Goal: Task Accomplishment & Management: Manage account settings

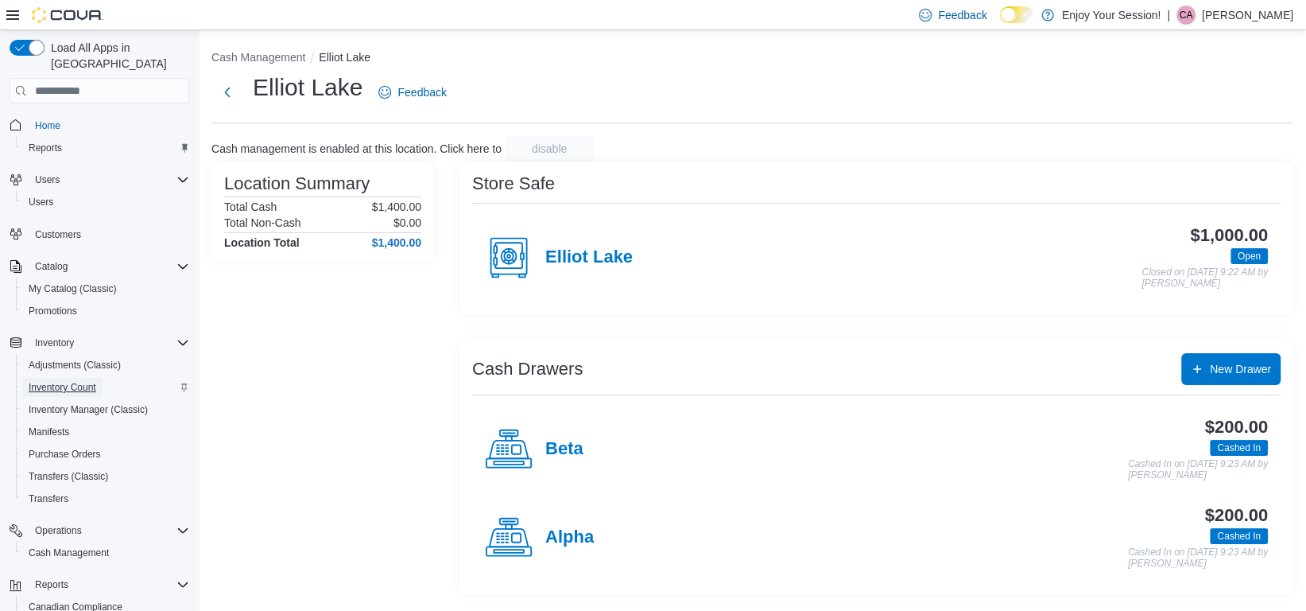
click at [83, 381] on span "Inventory Count" at bounding box center [63, 387] width 68 height 13
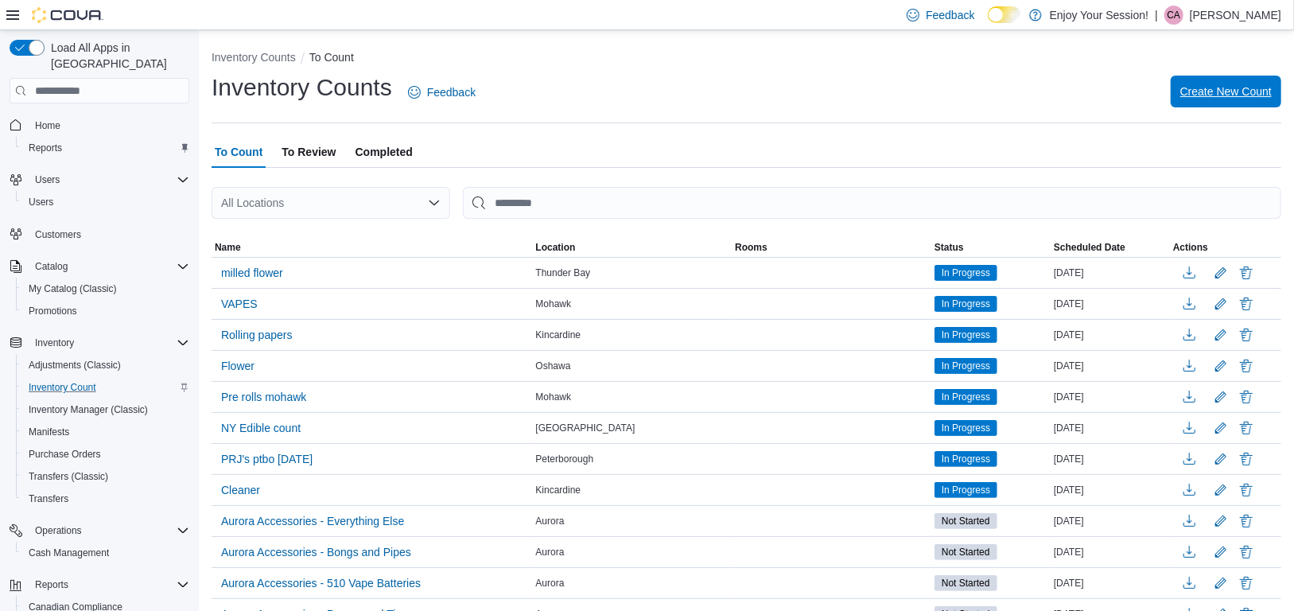
click at [1240, 99] on span "Create New Count" at bounding box center [1225, 91] width 91 height 16
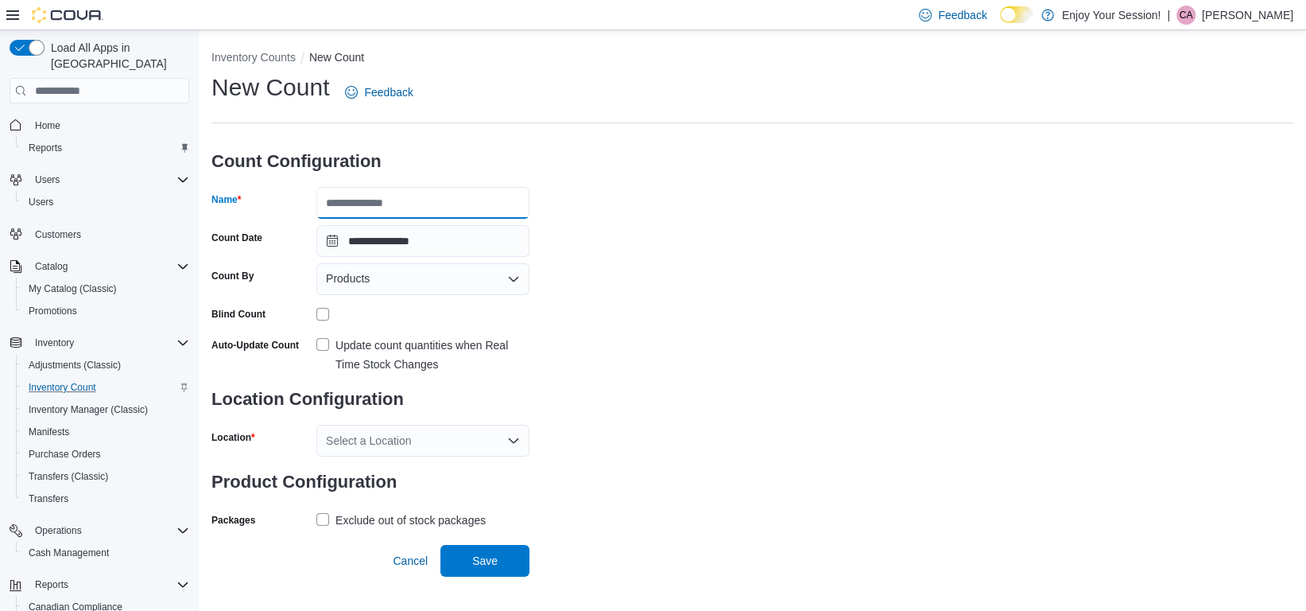
click at [406, 203] on input "Name" at bounding box center [422, 203] width 213 height 32
type input "**********"
click at [468, 277] on div "Products" at bounding box center [422, 279] width 213 height 32
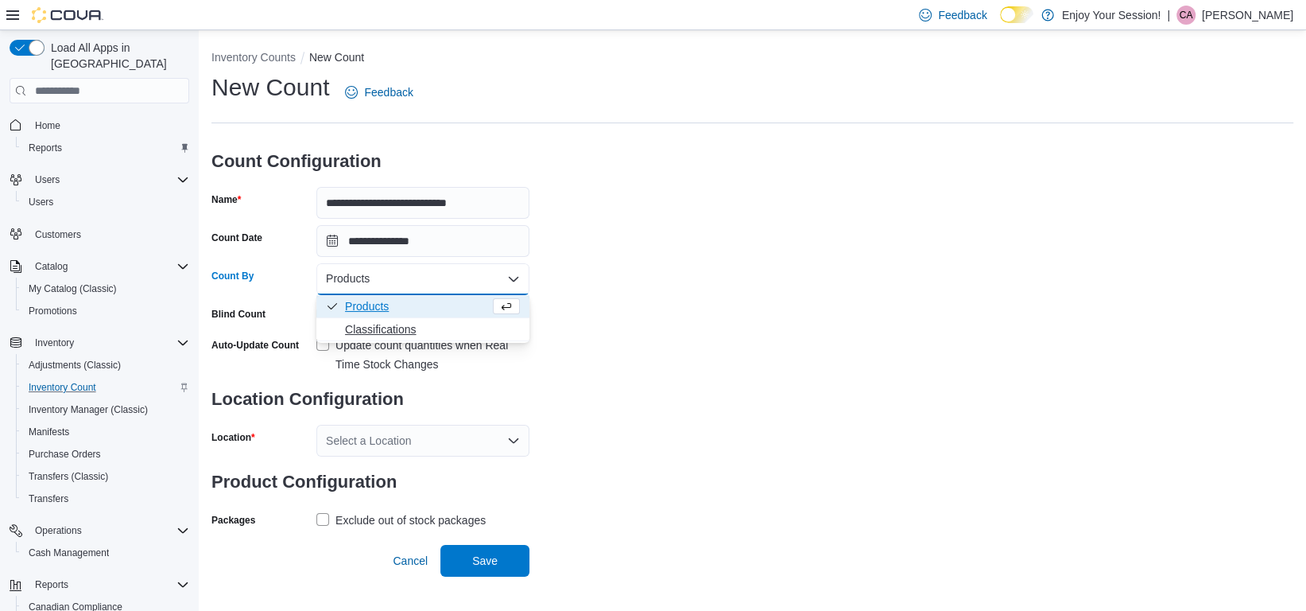
click at [380, 334] on span "Classifications" at bounding box center [432, 329] width 175 height 16
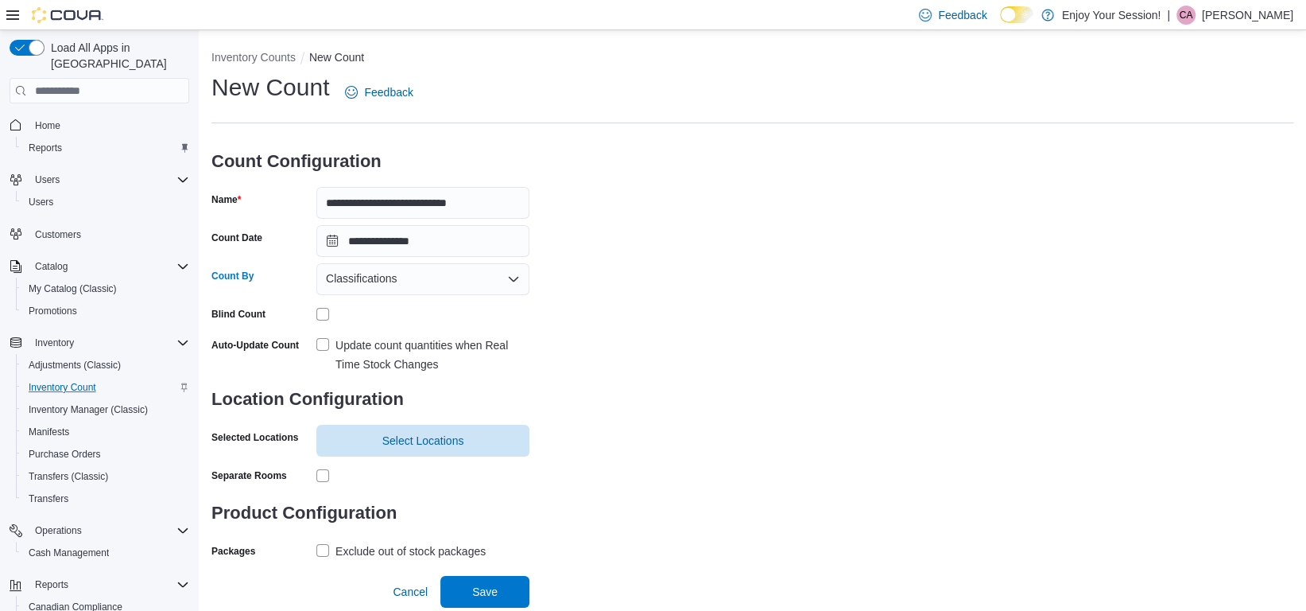
click at [318, 344] on label "Update count quantities when Real Time Stock Changes" at bounding box center [422, 355] width 213 height 38
click at [466, 451] on span "Select Locations" at bounding box center [423, 440] width 194 height 32
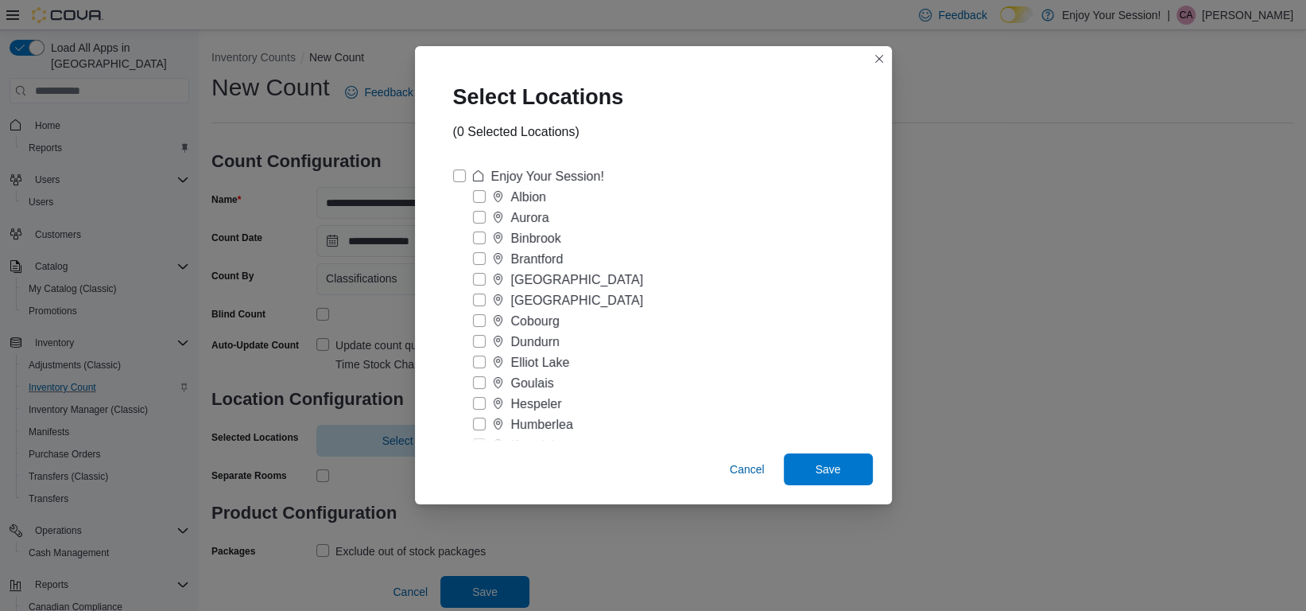
drag, startPoint x: 480, startPoint y: 356, endPoint x: 529, endPoint y: 363, distance: 48.9
click at [481, 357] on label "Elliot Lake" at bounding box center [521, 362] width 97 height 19
click at [836, 470] on span "Save" at bounding box center [828, 469] width 25 height 16
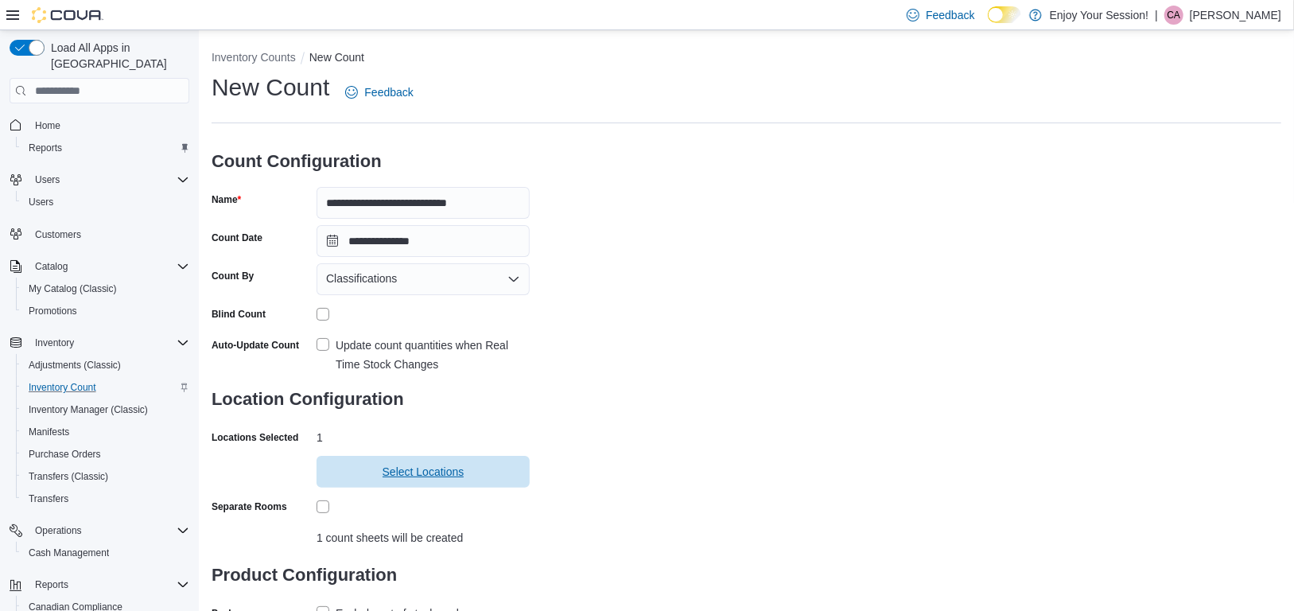
scroll to position [97, 0]
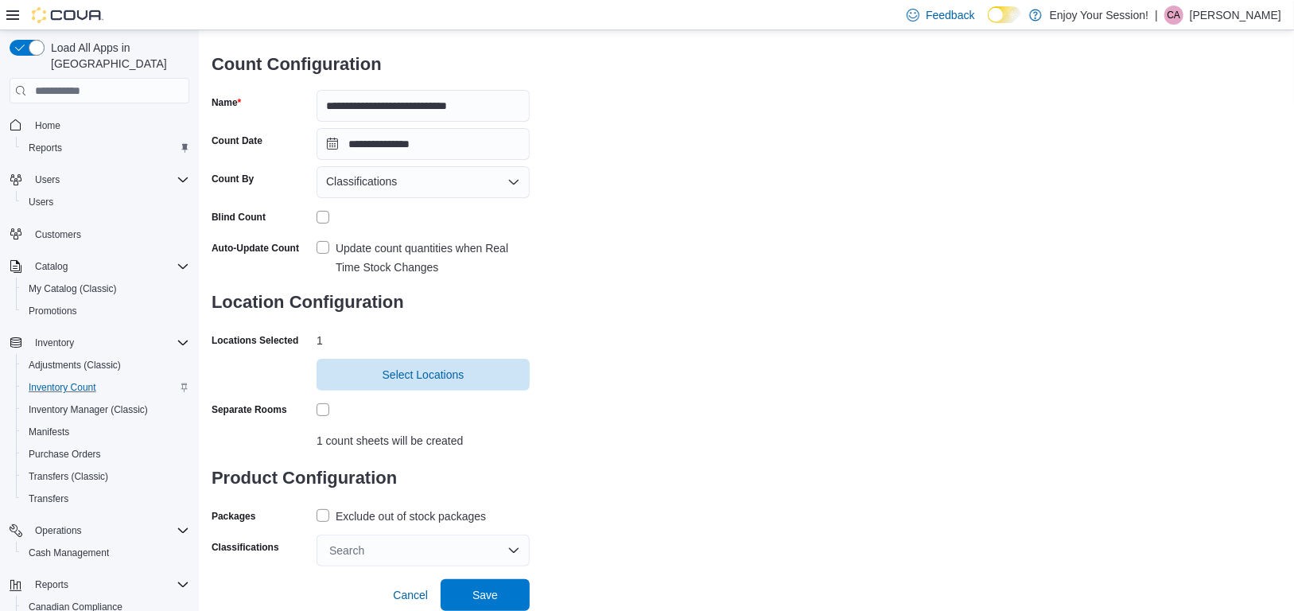
click at [323, 513] on label "Exclude out of stock packages" at bounding box center [400, 516] width 169 height 19
click at [514, 553] on div "Search" at bounding box center [422, 550] width 213 height 32
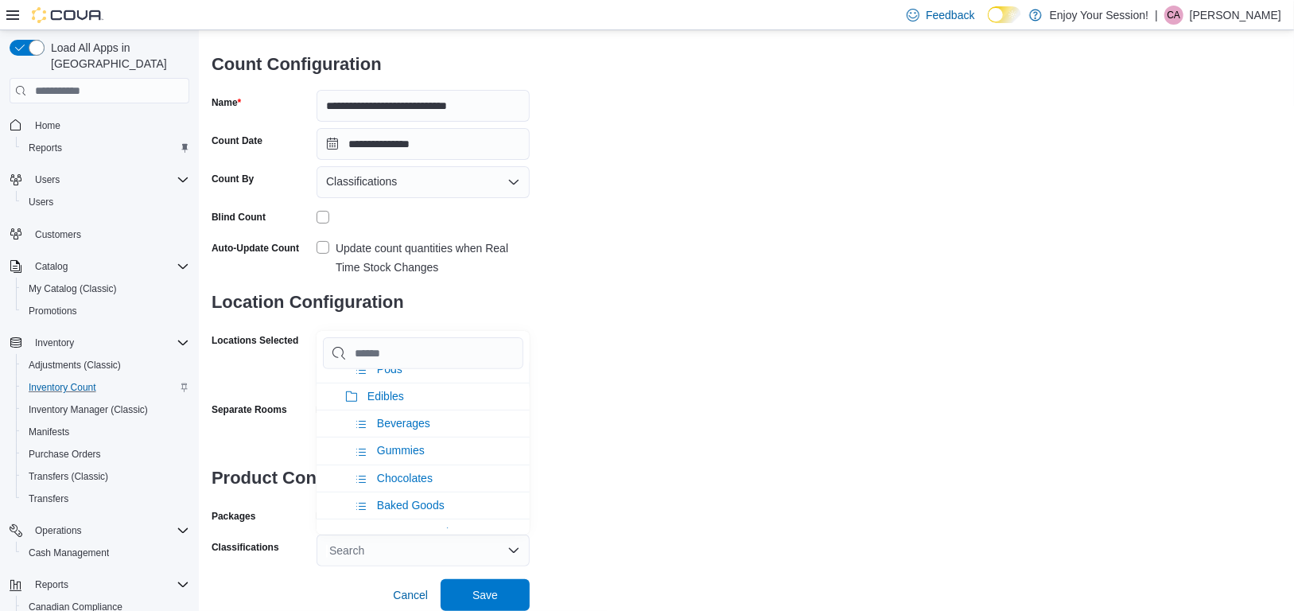
scroll to position [318, 0]
click at [407, 416] on span "Beverages" at bounding box center [403, 422] width 53 height 13
click at [486, 593] on span "Save" at bounding box center [484, 594] width 25 height 16
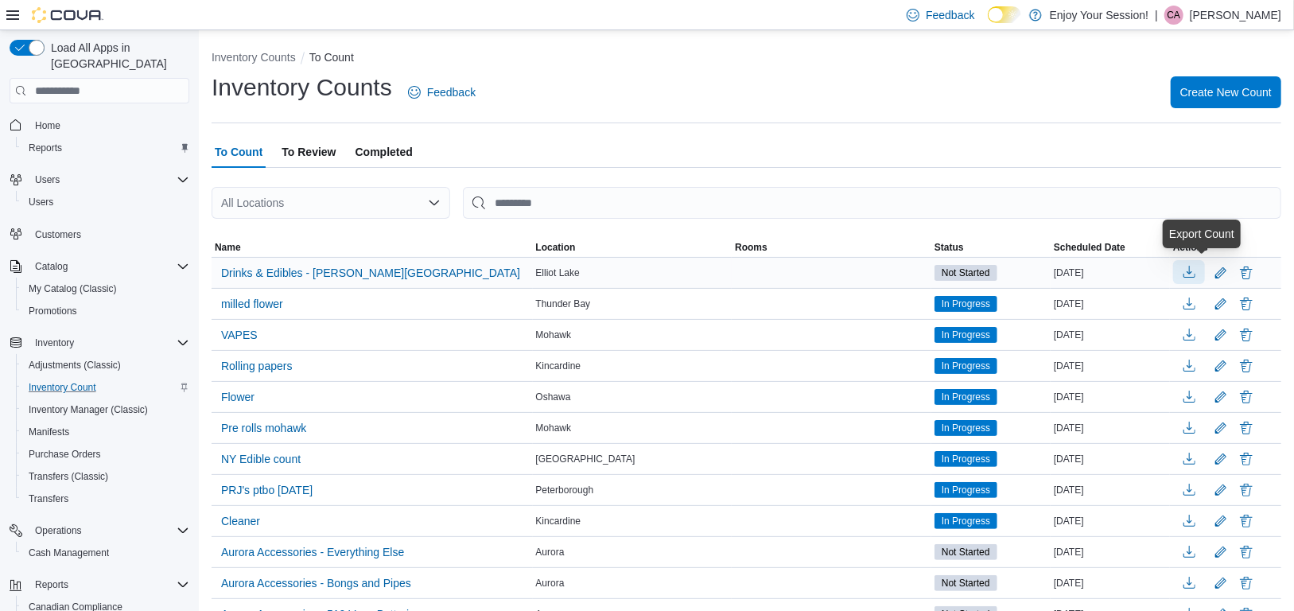
click at [1202, 271] on button "button" at bounding box center [1189, 272] width 32 height 24
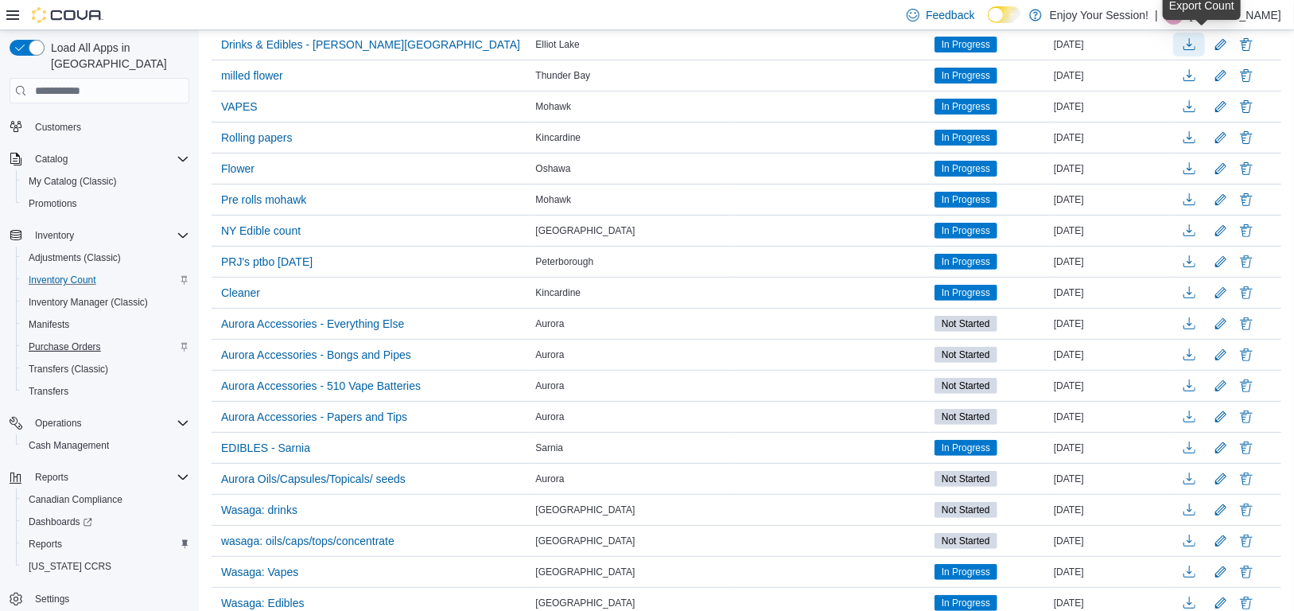
scroll to position [477, 0]
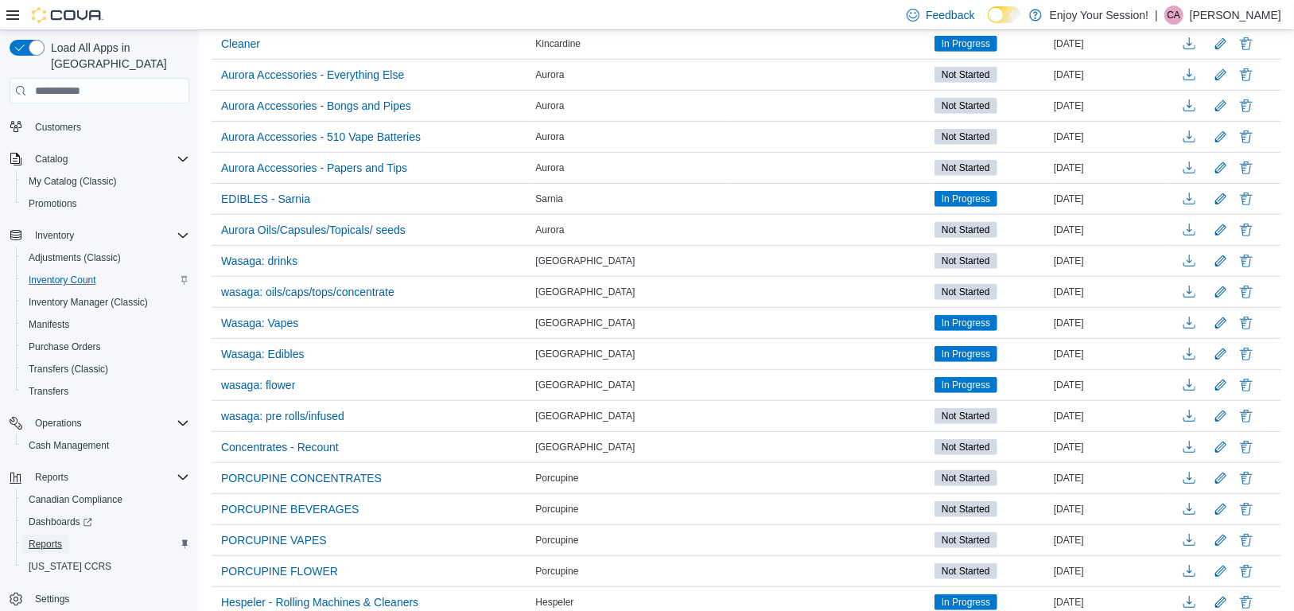
click at [52, 538] on span "Reports" at bounding box center [45, 544] width 33 height 13
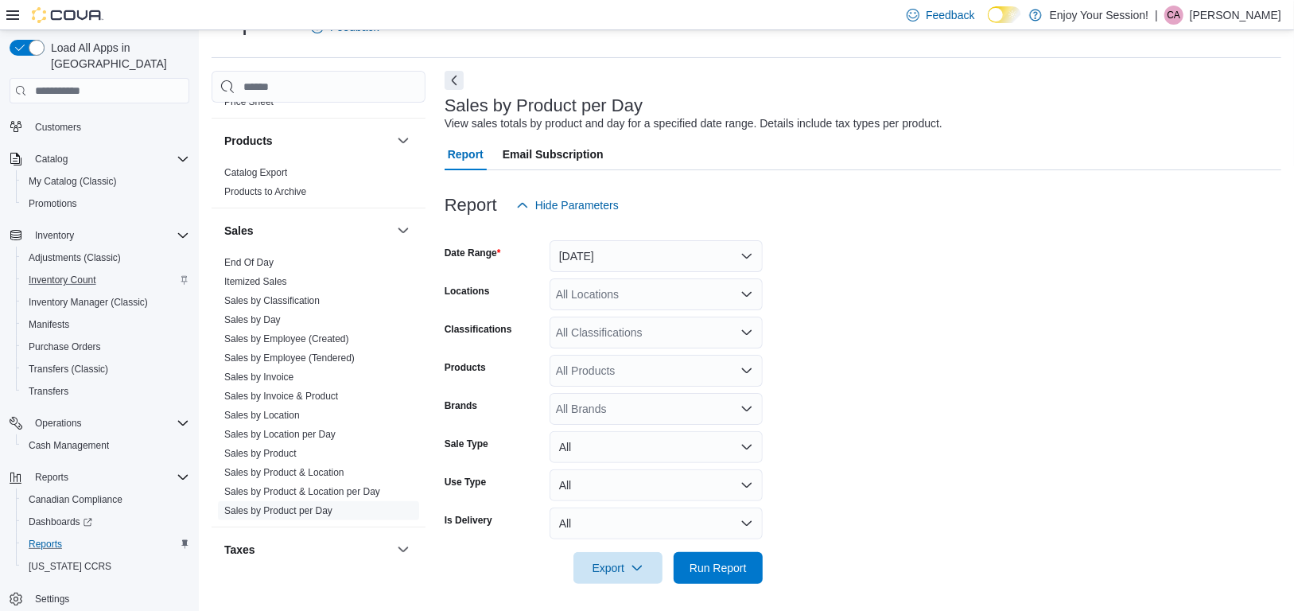
scroll to position [954, 0]
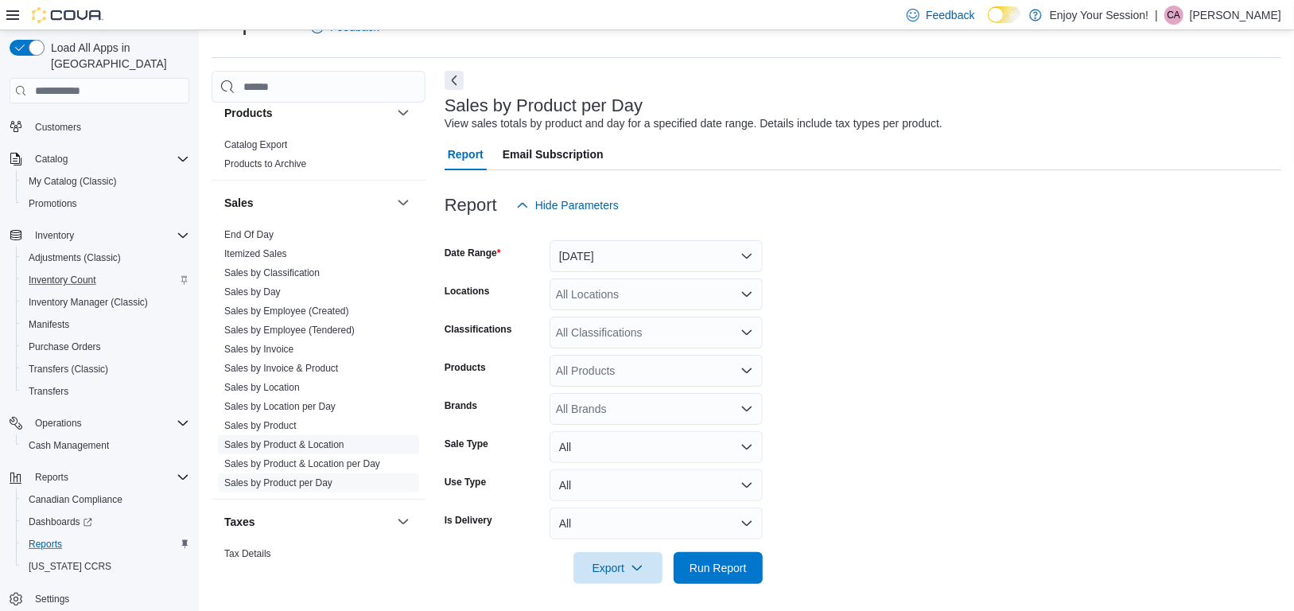
click at [336, 444] on link "Sales by Product & Location" at bounding box center [284, 444] width 120 height 11
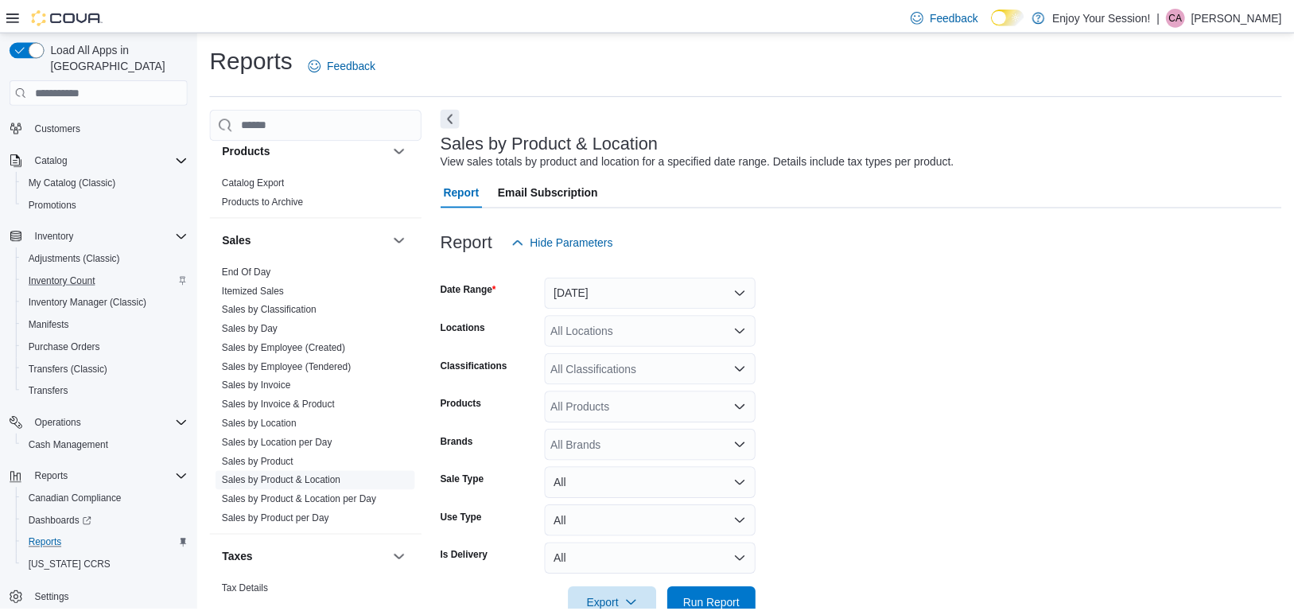
scroll to position [37, 0]
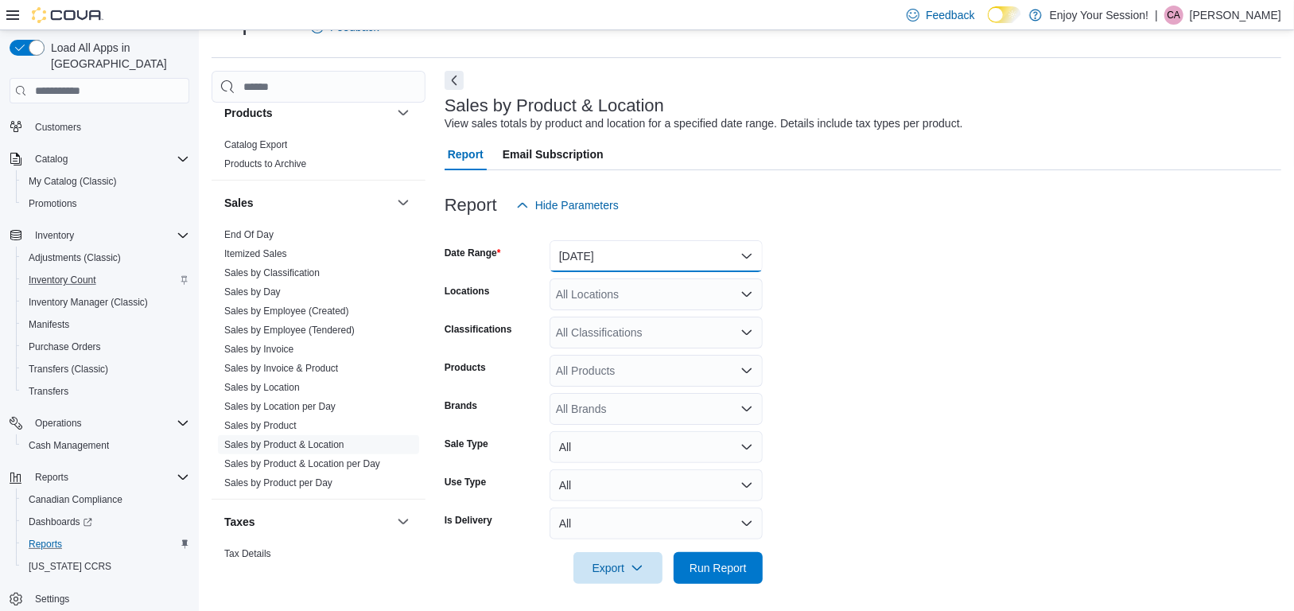
click at [622, 254] on button "[DATE]" at bounding box center [655, 256] width 213 height 32
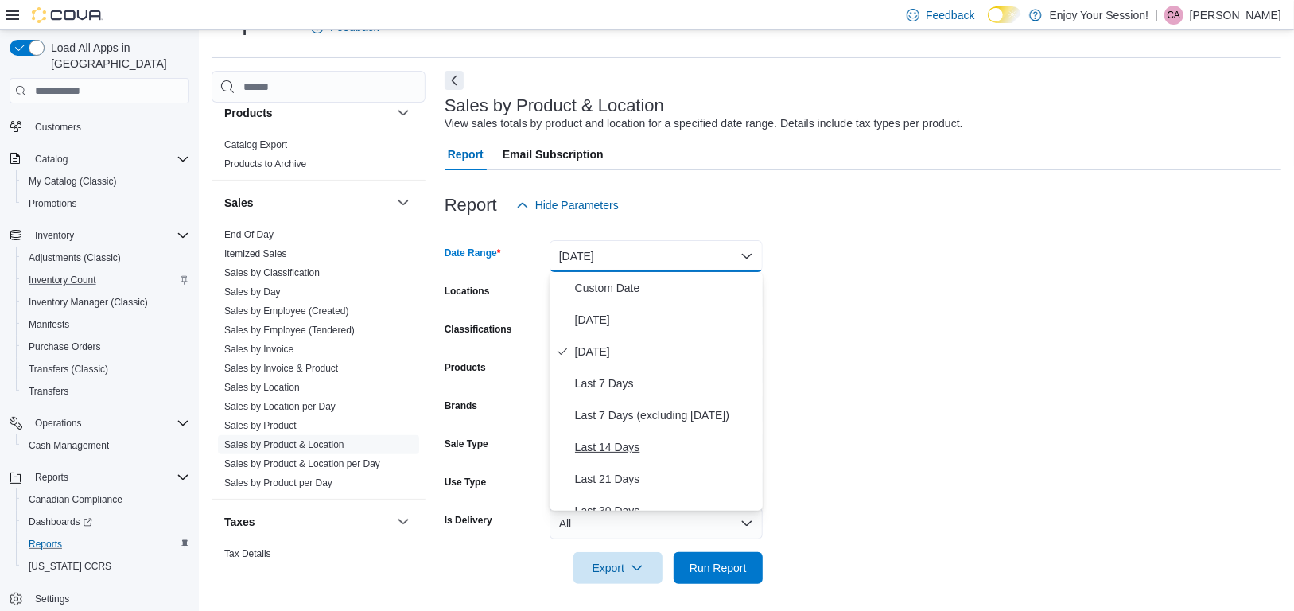
scroll to position [159, 0]
click at [610, 347] on span "Last 30 Days" at bounding box center [665, 351] width 181 height 19
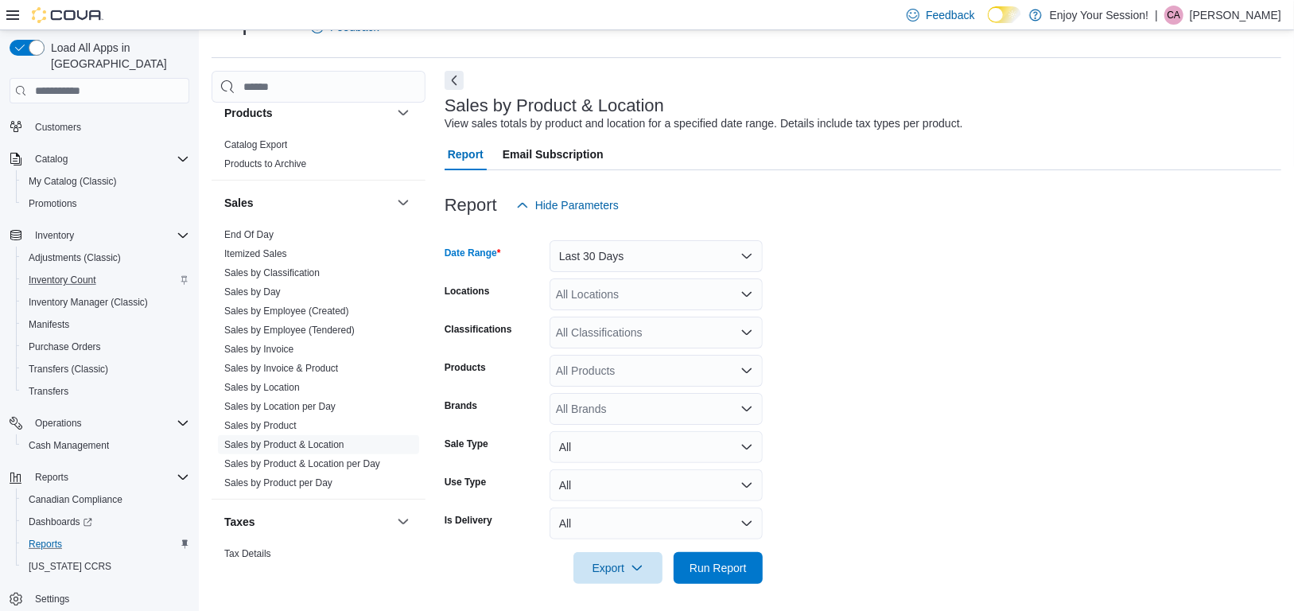
click at [609, 296] on div "All Locations" at bounding box center [655, 294] width 213 height 32
type input "******"
click at [598, 318] on span "Elliot Lake" at bounding box center [610, 321] width 52 height 16
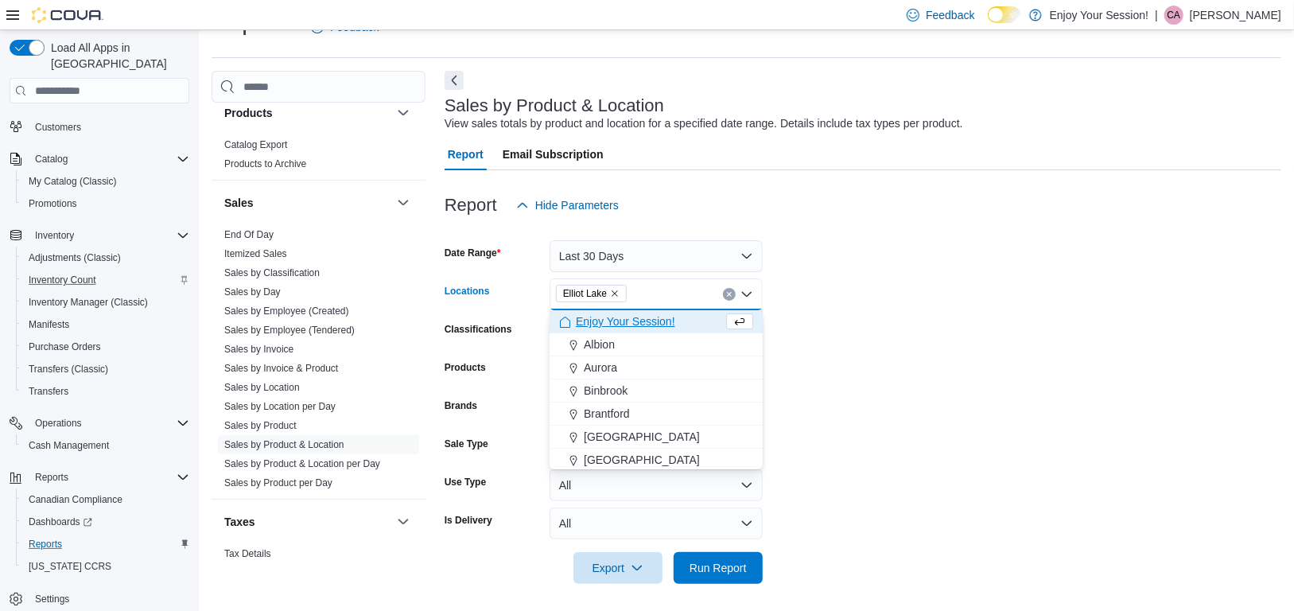
click at [993, 402] on form "Date Range Last 30 Days Locations [GEOGRAPHIC_DATA] Combo box. Selected. [GEOGR…" at bounding box center [863, 402] width 837 height 363
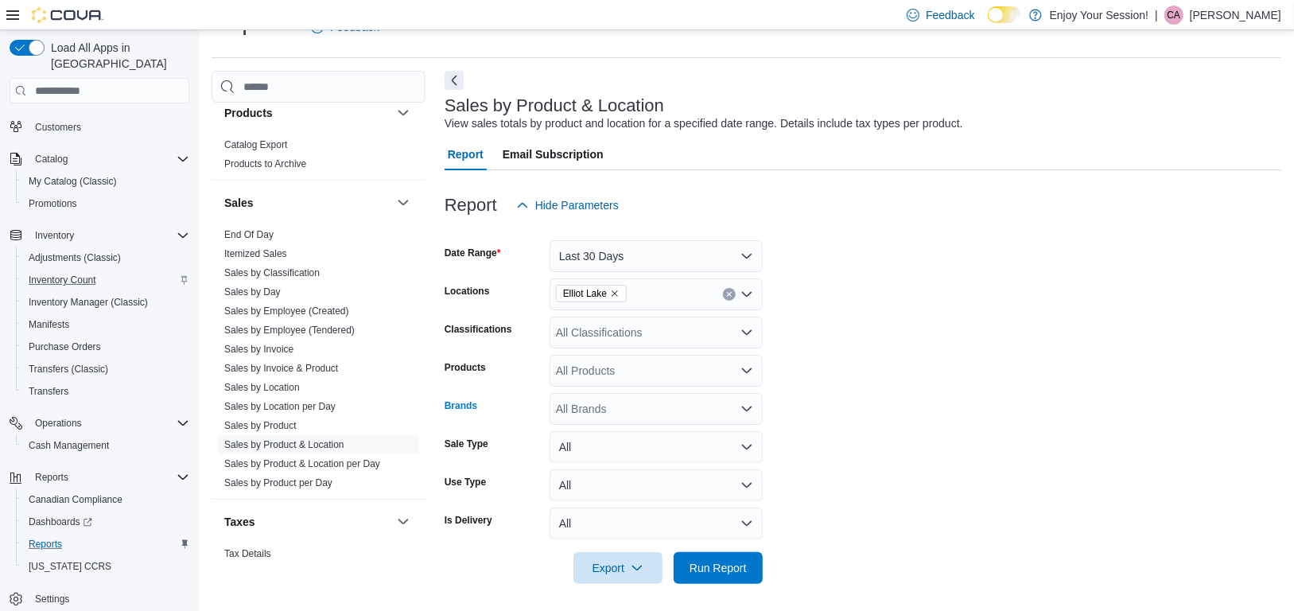
click at [589, 410] on div "All Brands" at bounding box center [655, 409] width 213 height 32
click at [591, 364] on div "All Products" at bounding box center [655, 371] width 213 height 32
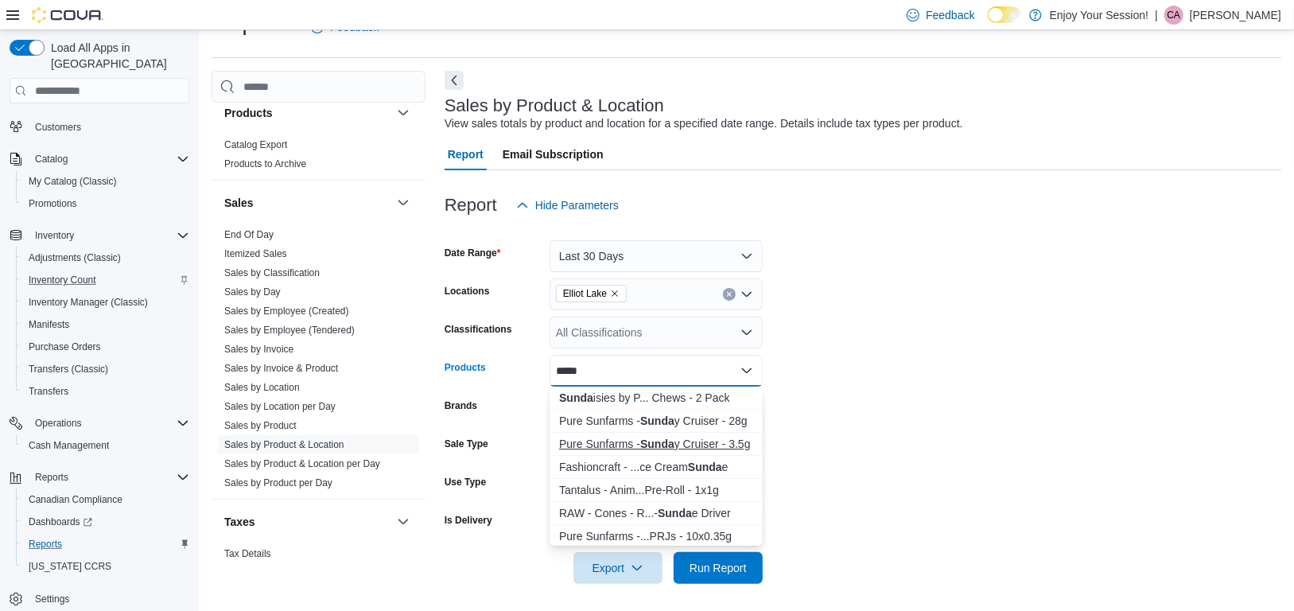
type input "*****"
click at [652, 445] on strong "Sunda" at bounding box center [657, 443] width 34 height 13
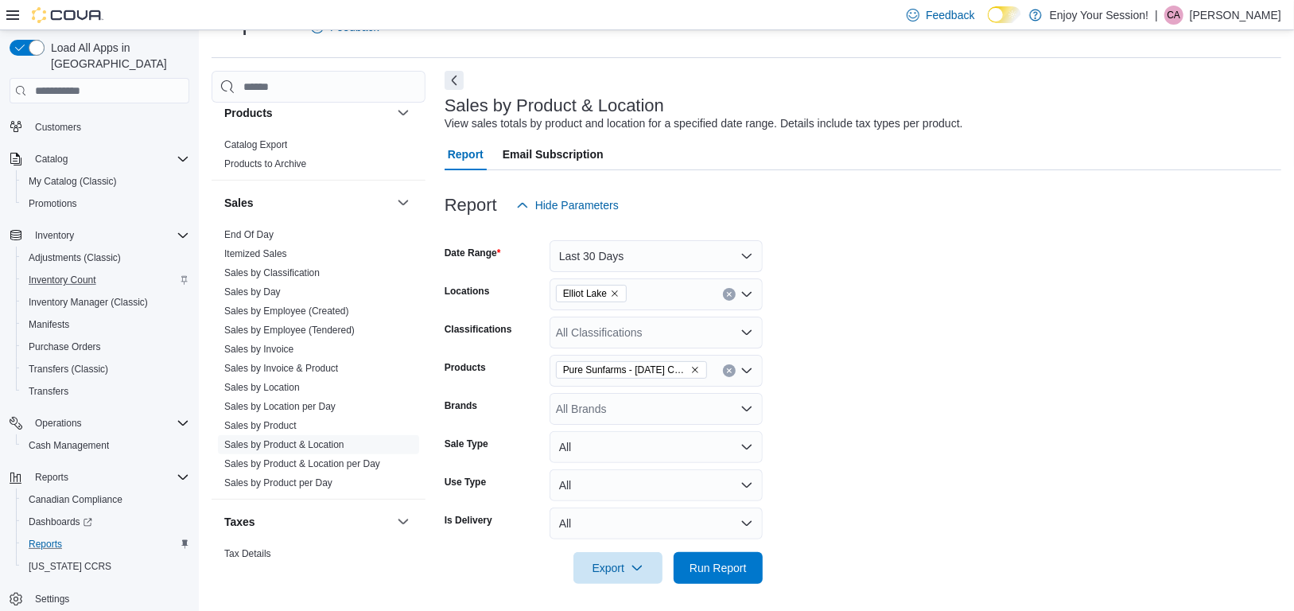
click at [949, 380] on form "Date Range Last 30 Days Locations Elliot Lake Classifications All Classificatio…" at bounding box center [863, 402] width 837 height 363
click at [732, 570] on span "Run Report" at bounding box center [717, 567] width 57 height 16
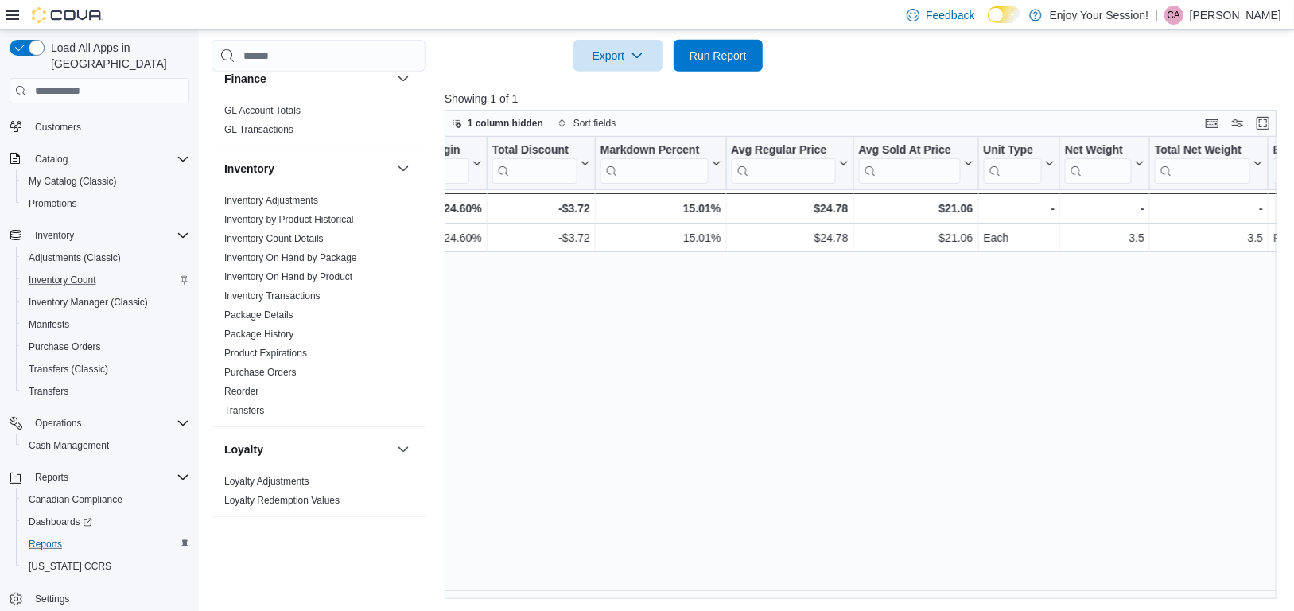
scroll to position [318, 0]
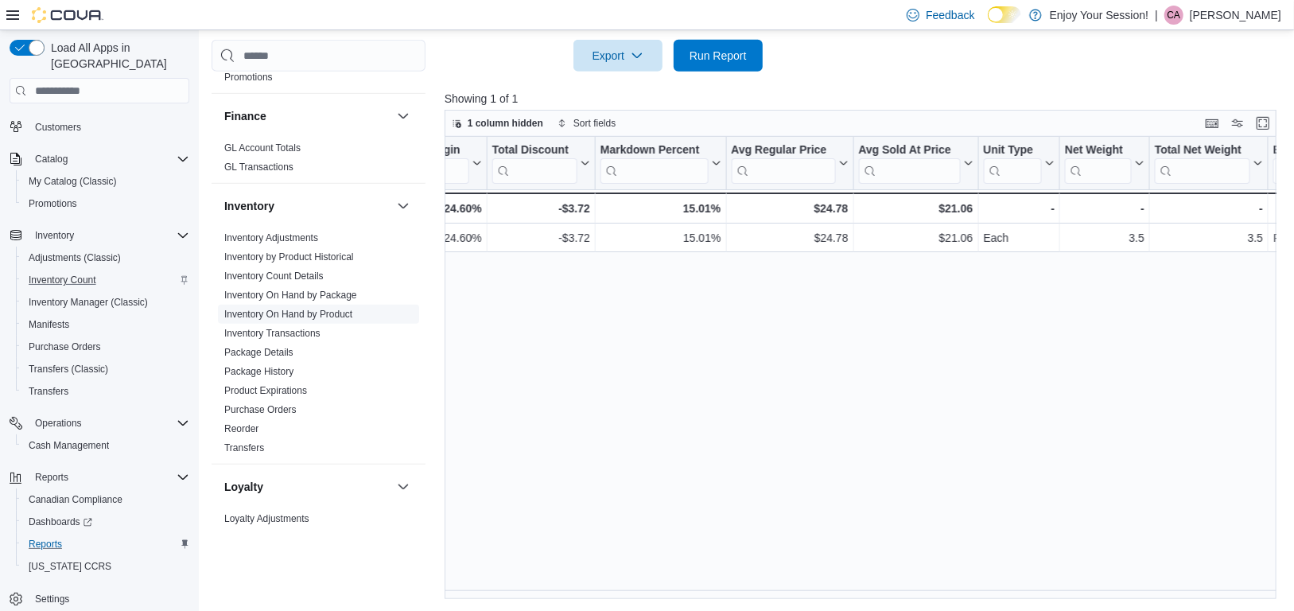
click at [329, 316] on link "Inventory On Hand by Product" at bounding box center [288, 314] width 128 height 11
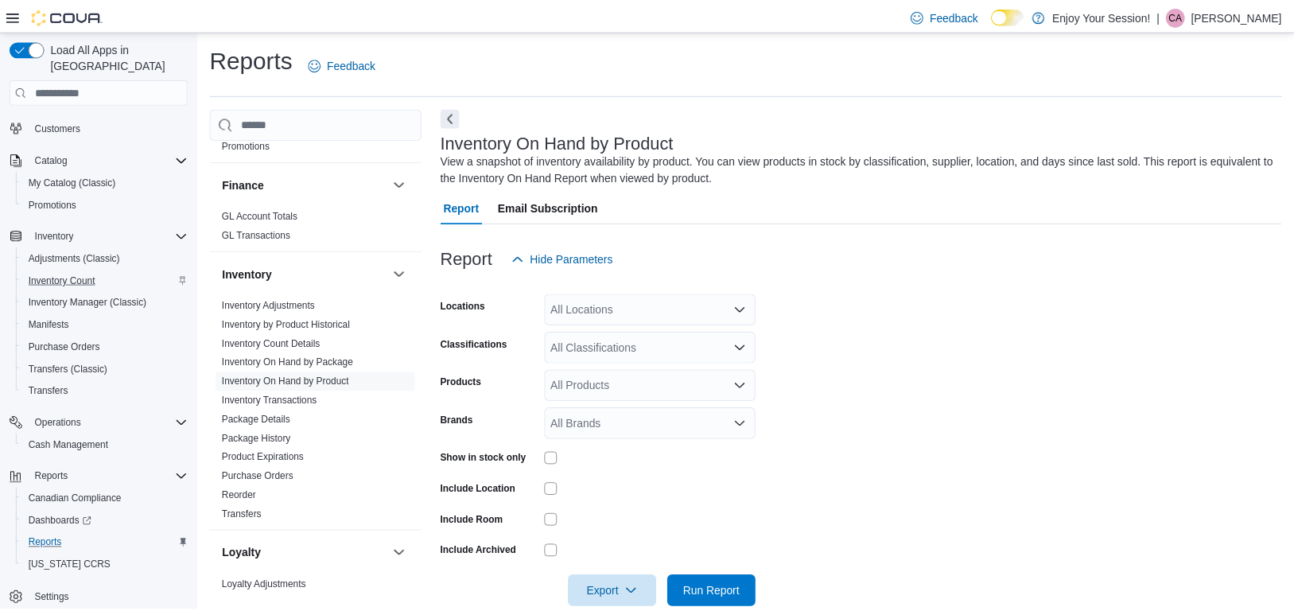
scroll to position [29, 0]
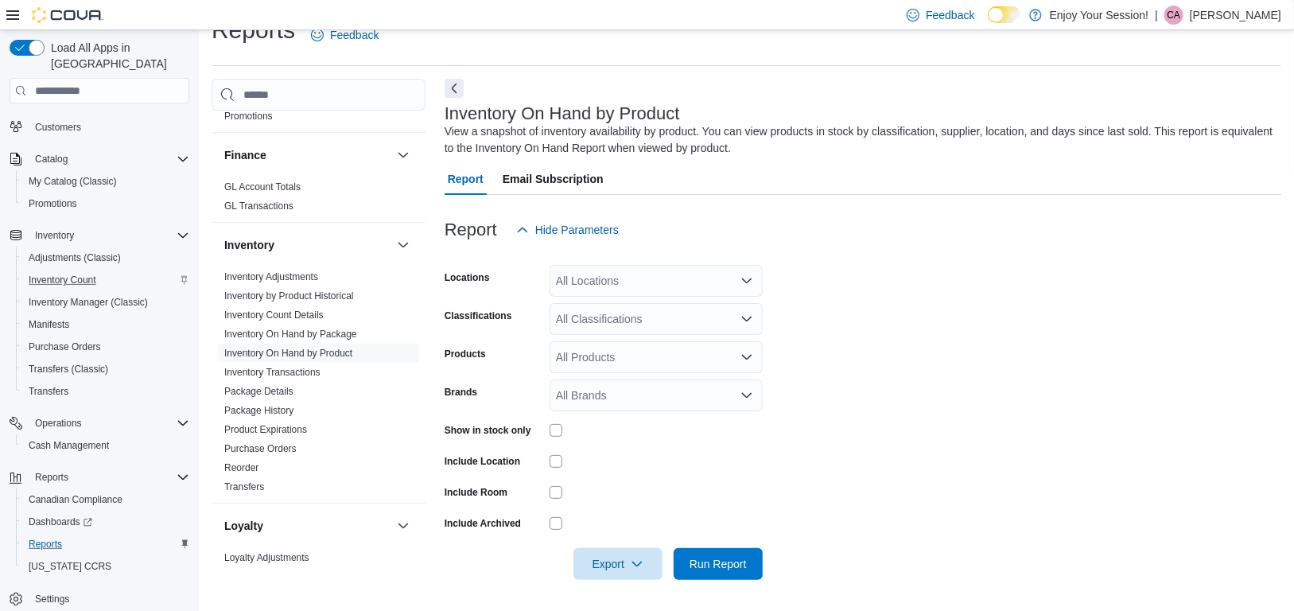
click at [644, 281] on div "All Locations" at bounding box center [655, 281] width 213 height 32
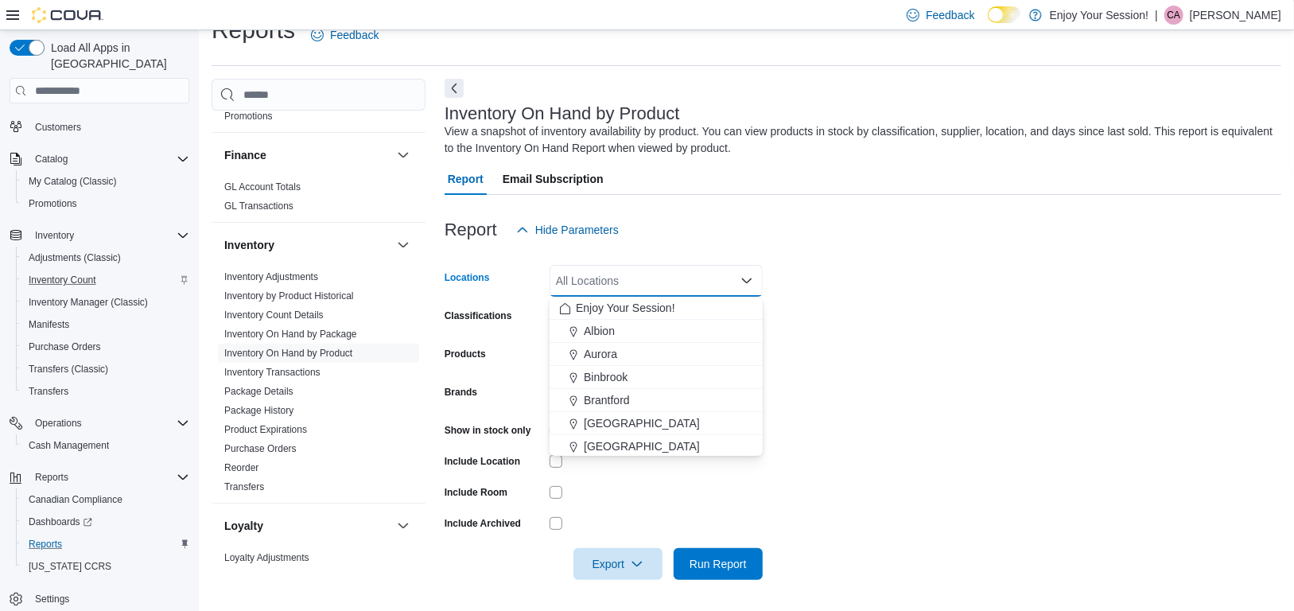
scroll to position [80, 0]
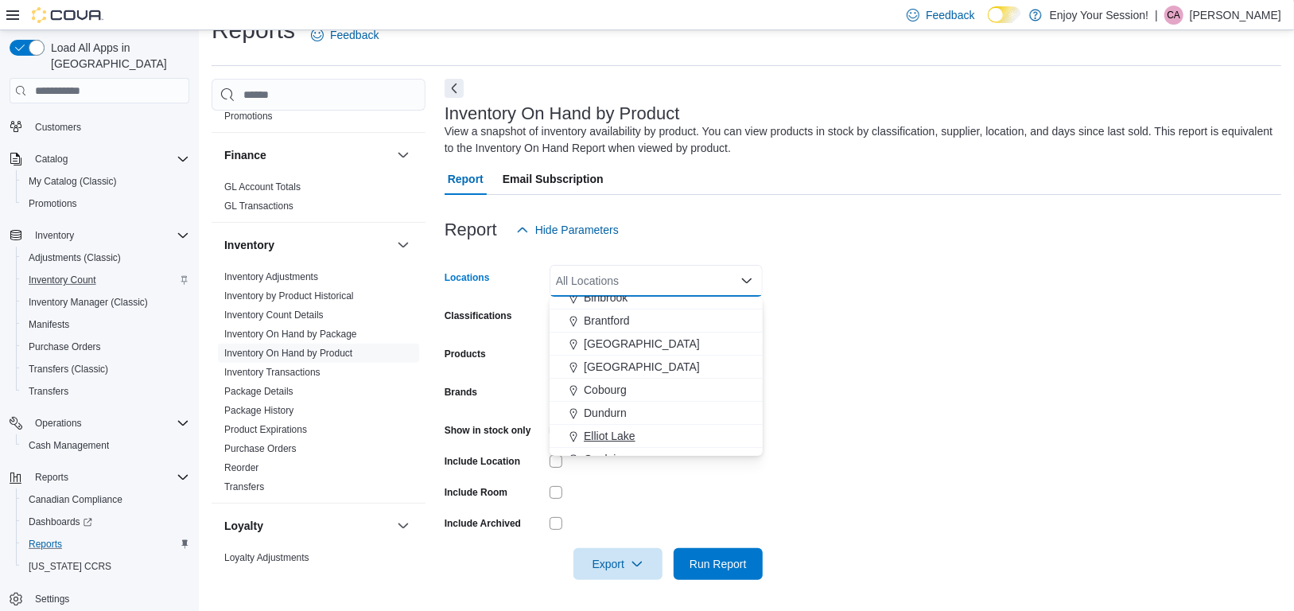
click at [606, 431] on span "Elliot Lake" at bounding box center [610, 436] width 52 height 16
click at [954, 257] on div at bounding box center [863, 255] width 837 height 19
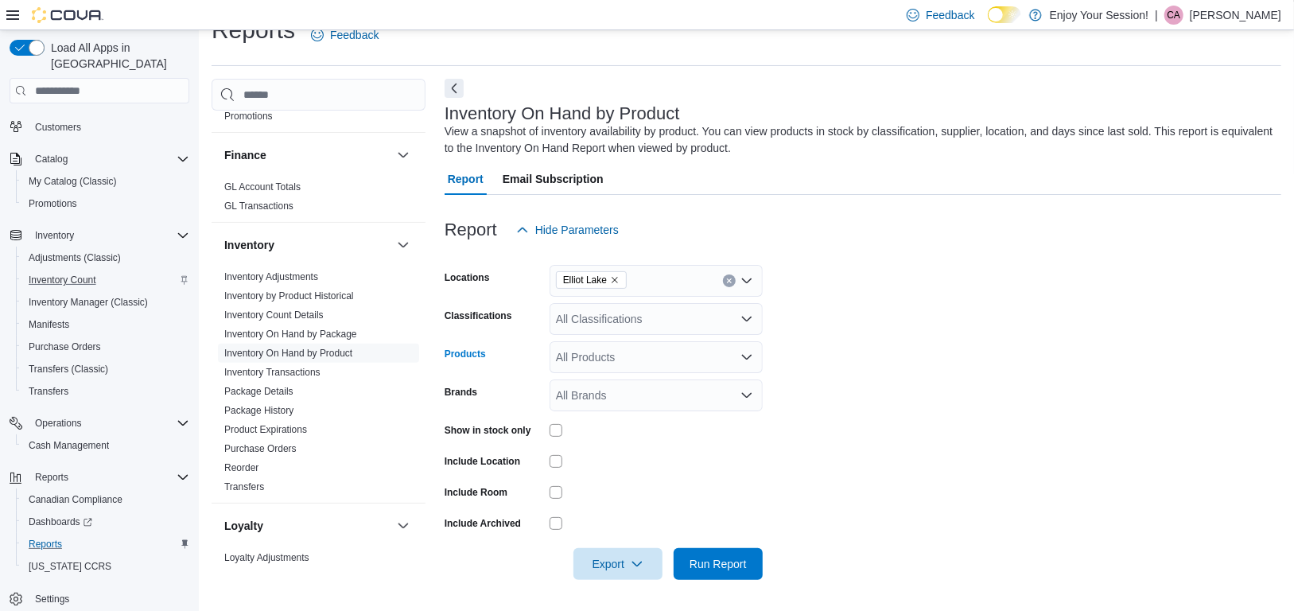
click at [588, 358] on div "All Products" at bounding box center [655, 357] width 213 height 32
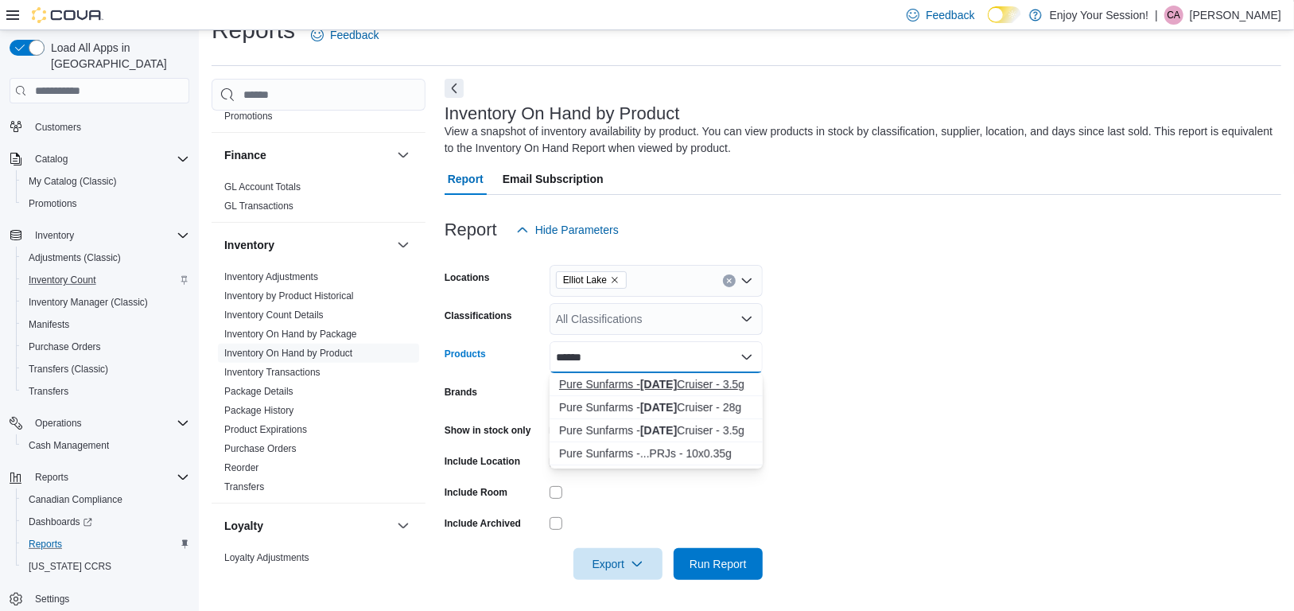
type input "******"
click at [625, 380] on div "Pure Sunfarms - [DATE] Cruiser - 3.5g" at bounding box center [656, 384] width 194 height 16
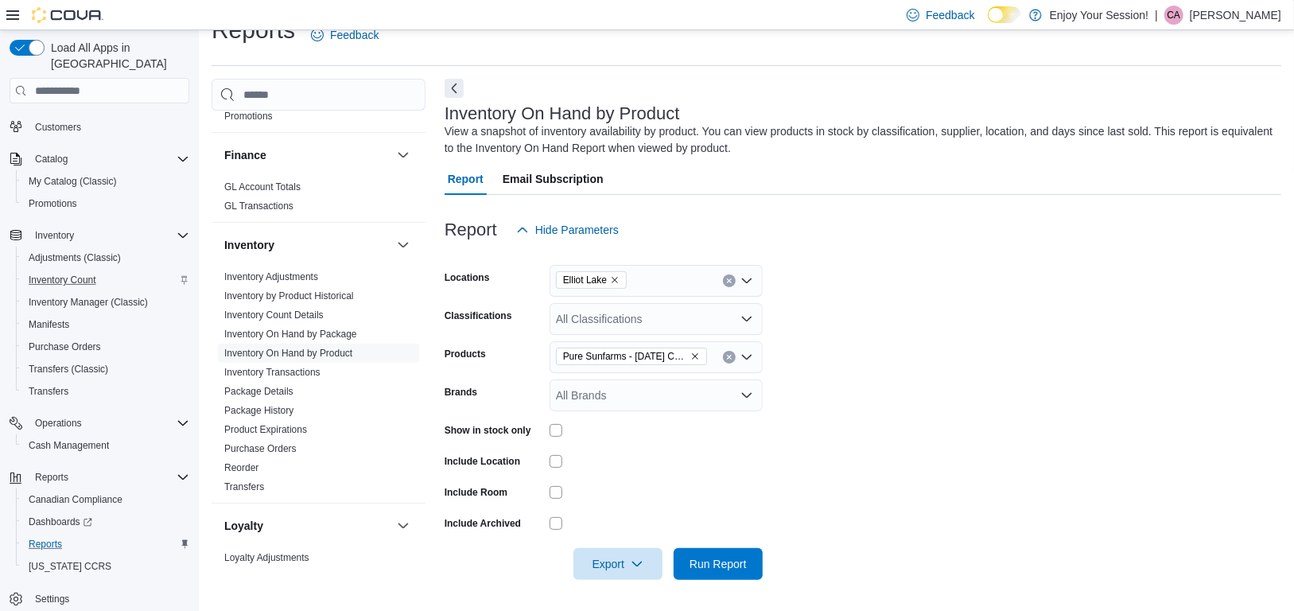
click at [907, 456] on form "Locations Elliot Lake Classifications All Classifications Products Pure Sunfarm…" at bounding box center [863, 413] width 837 height 334
click at [732, 571] on span "Run Report" at bounding box center [718, 563] width 70 height 32
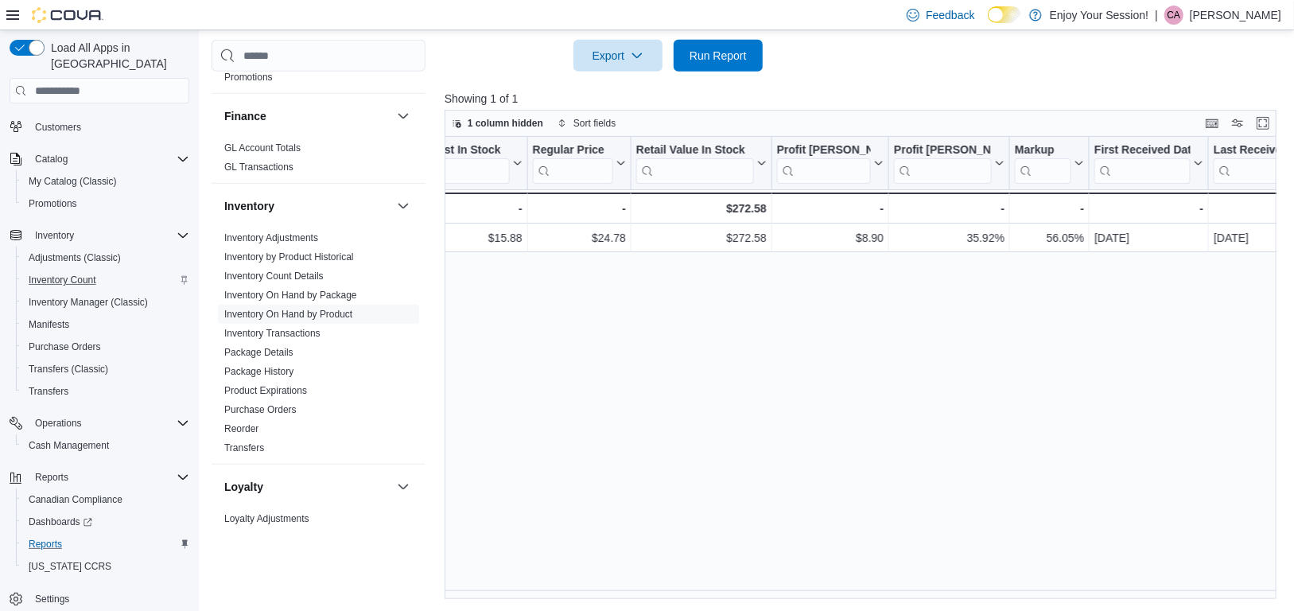
scroll to position [0, 1295]
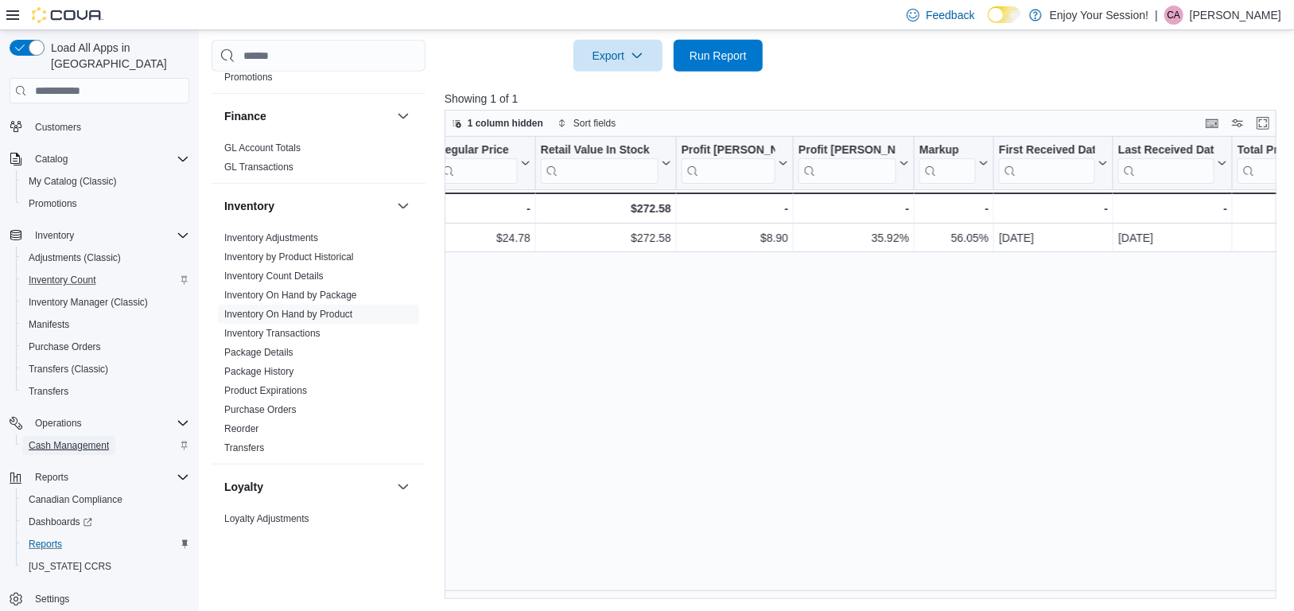
click at [89, 439] on span "Cash Management" at bounding box center [69, 445] width 80 height 13
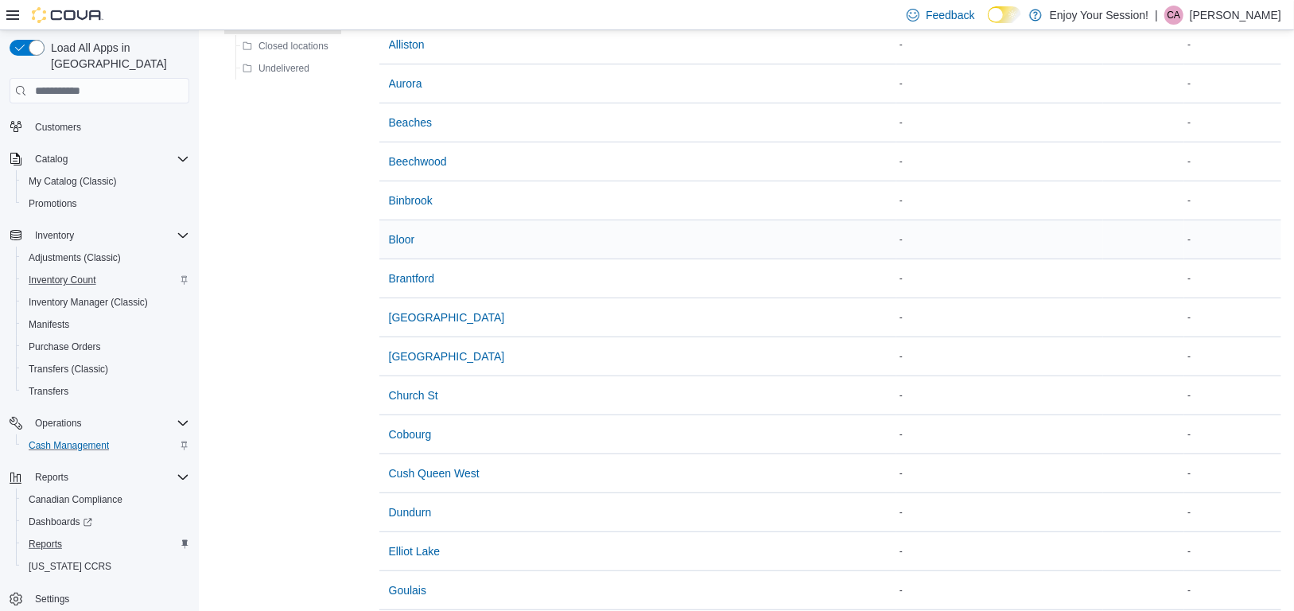
scroll to position [398, 0]
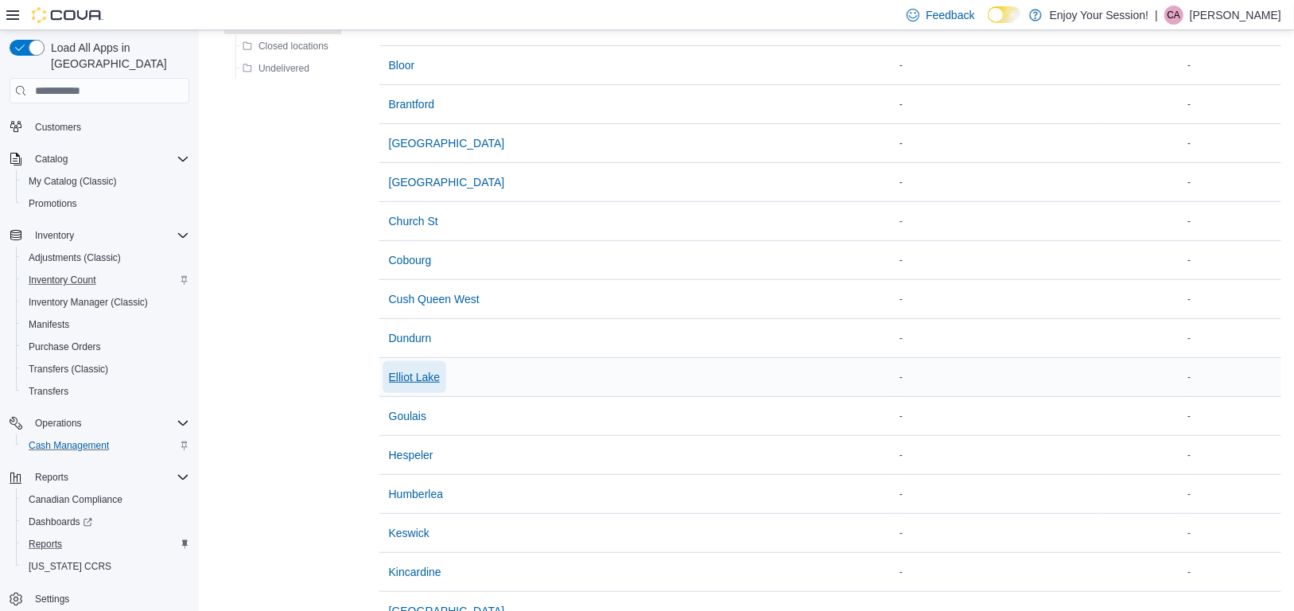
click at [421, 369] on span "Elliot Lake" at bounding box center [415, 377] width 52 height 16
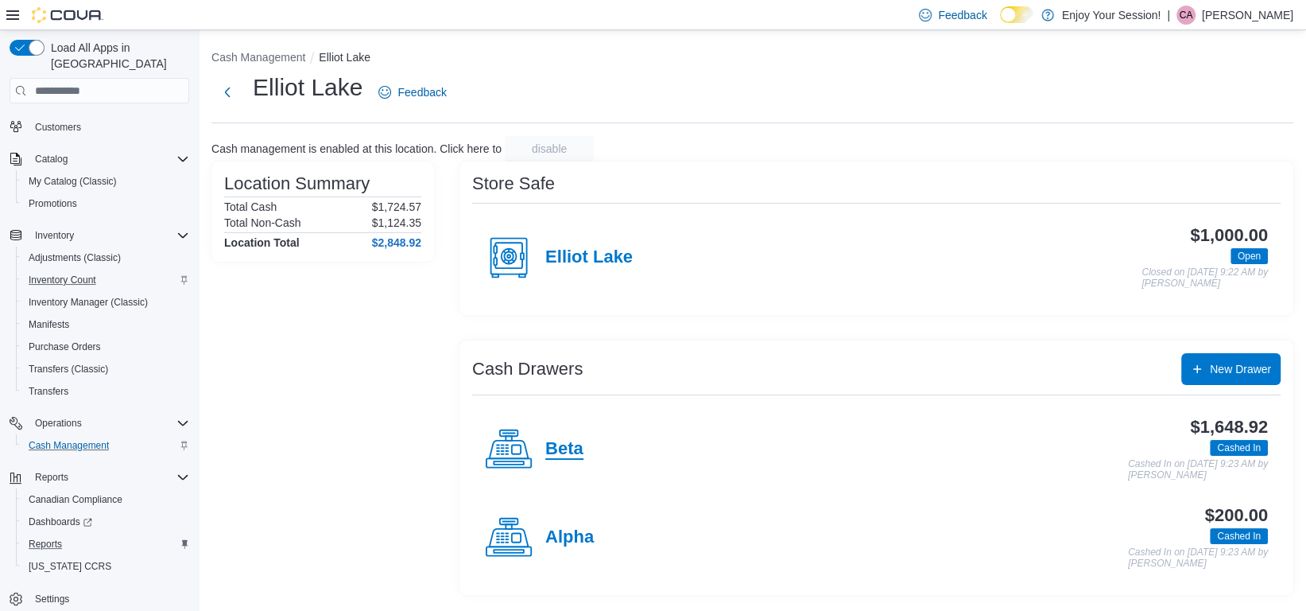
click at [580, 446] on h4 "Beta" at bounding box center [564, 449] width 38 height 21
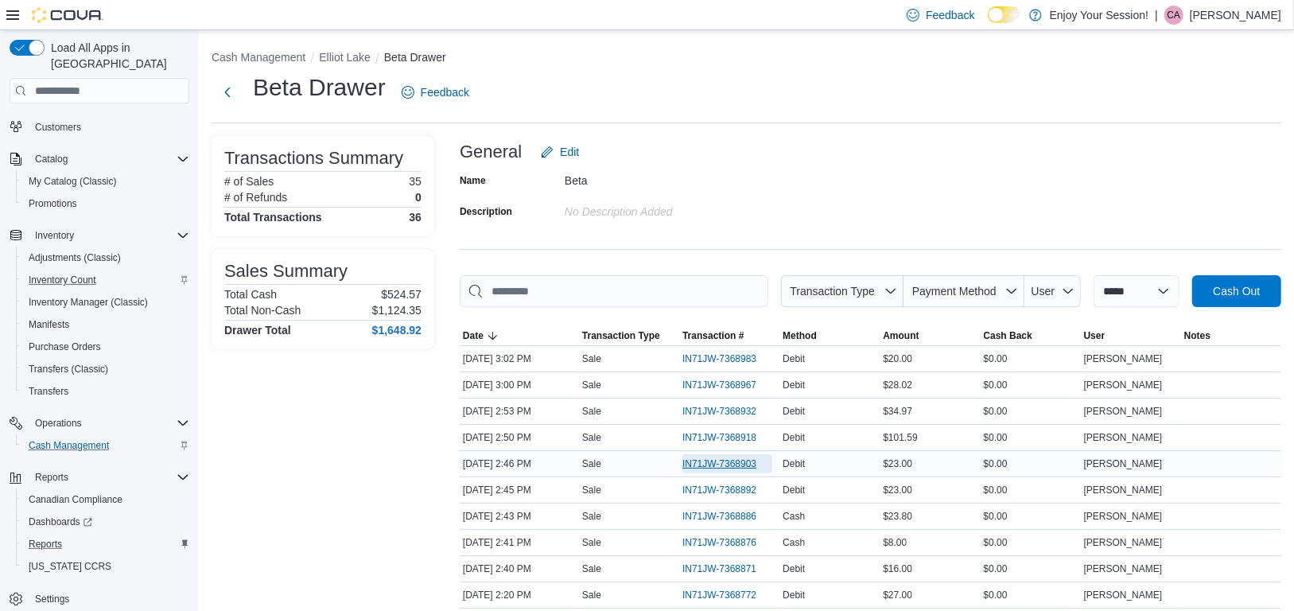
click at [740, 460] on span "IN71JW-7368903" at bounding box center [719, 463] width 74 height 13
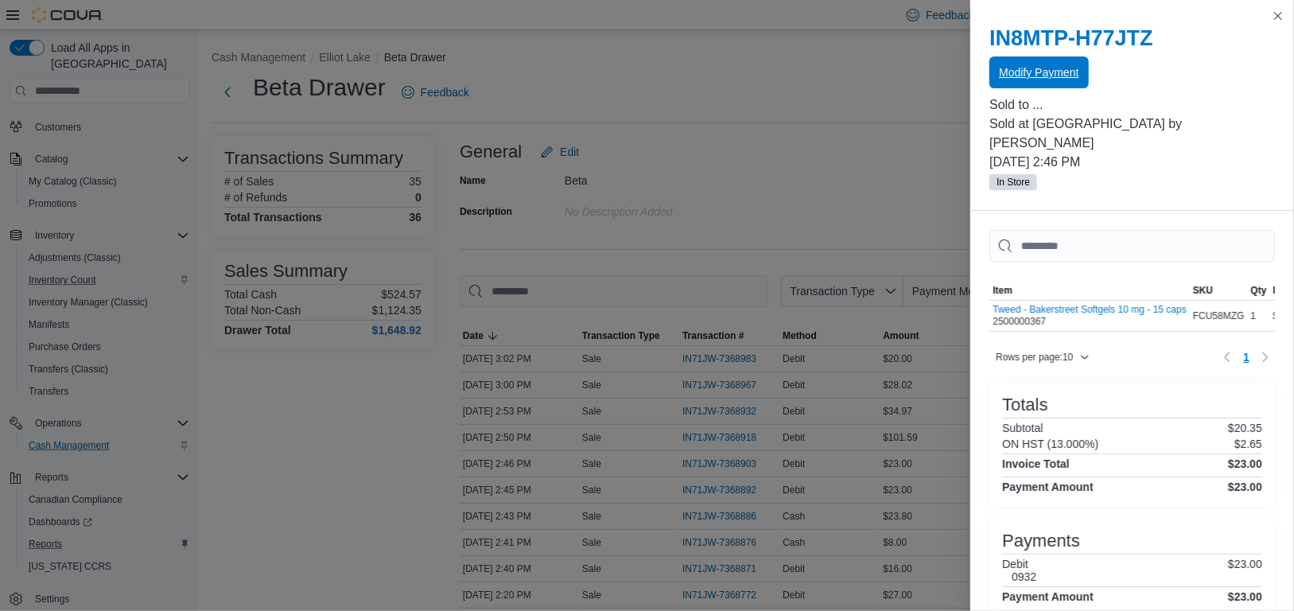
click at [1029, 68] on span "Modify Payment" at bounding box center [1039, 72] width 80 height 16
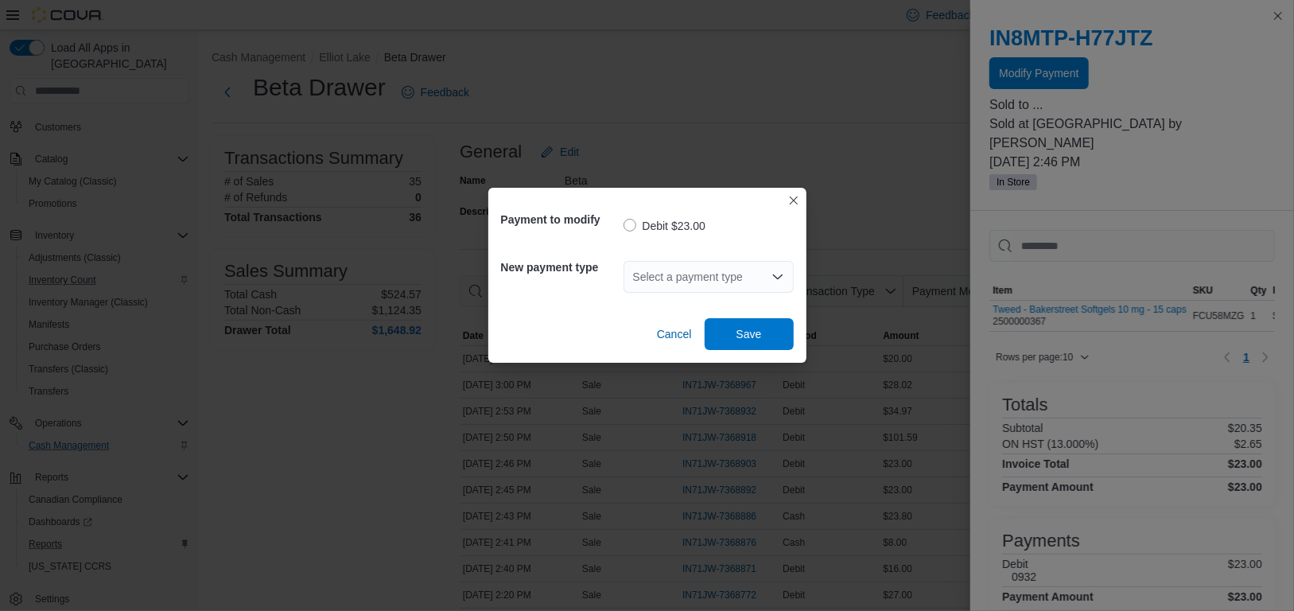
click at [713, 273] on div "Select a payment type" at bounding box center [708, 277] width 170 height 32
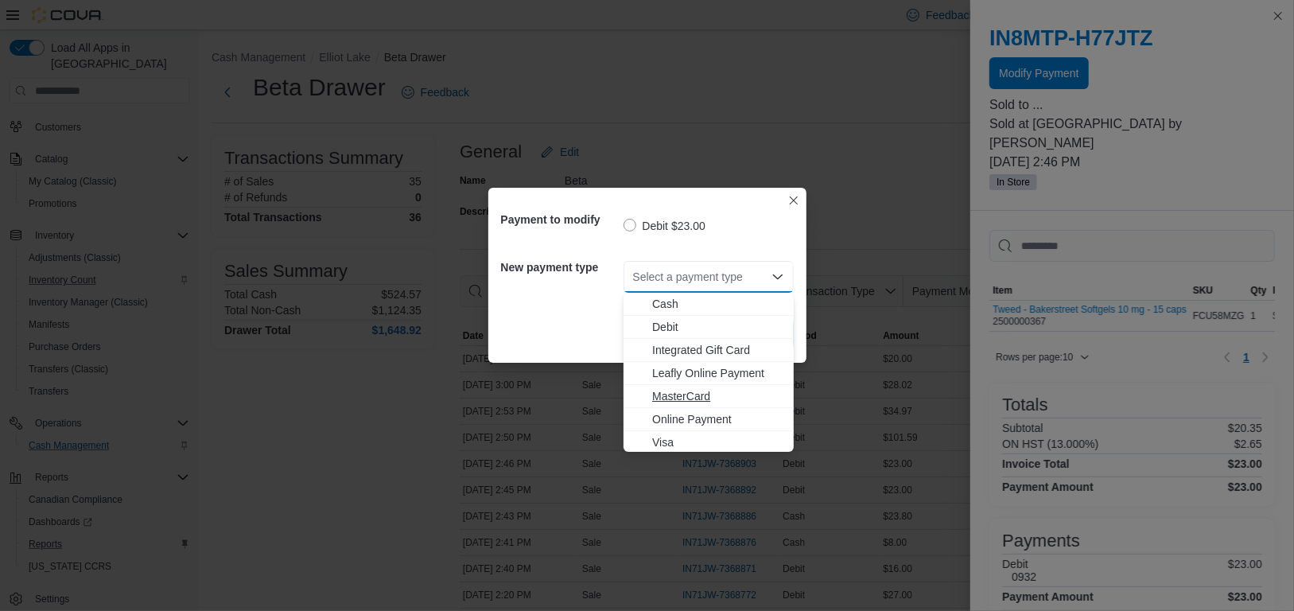
click at [676, 397] on span "MasterCard" at bounding box center [718, 396] width 132 height 16
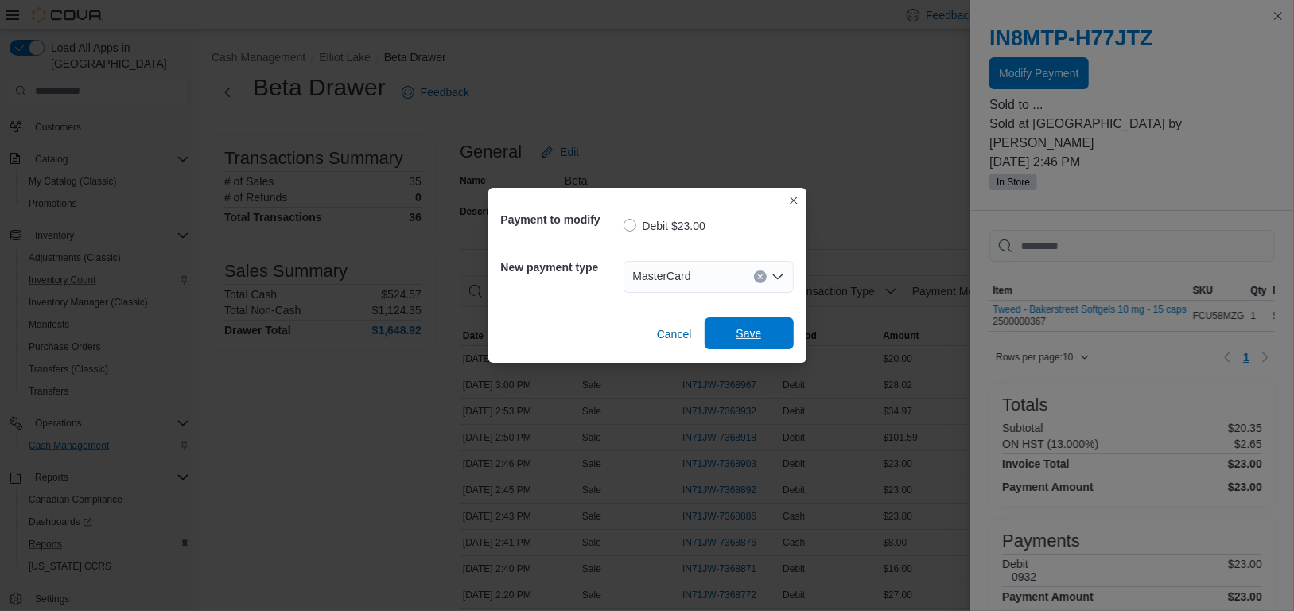
click at [753, 333] on span "Save" at bounding box center [748, 333] width 25 height 16
